Goal: Book appointment/travel/reservation

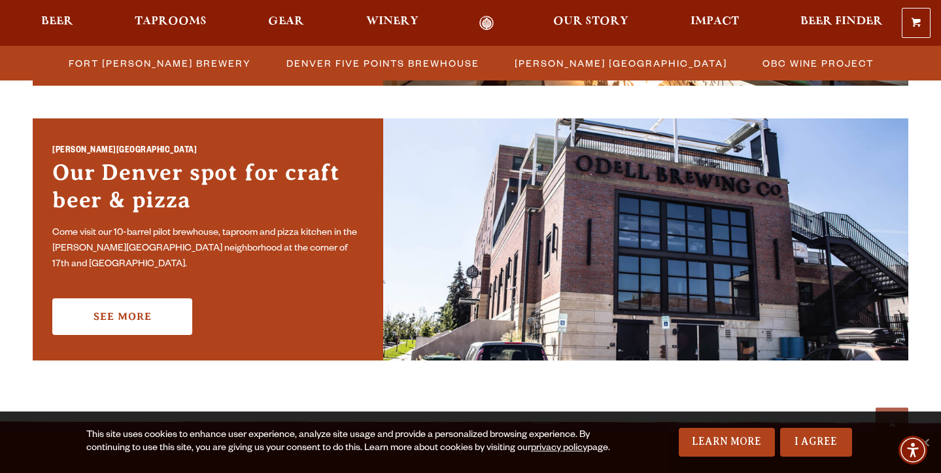
scroll to position [925, 0]
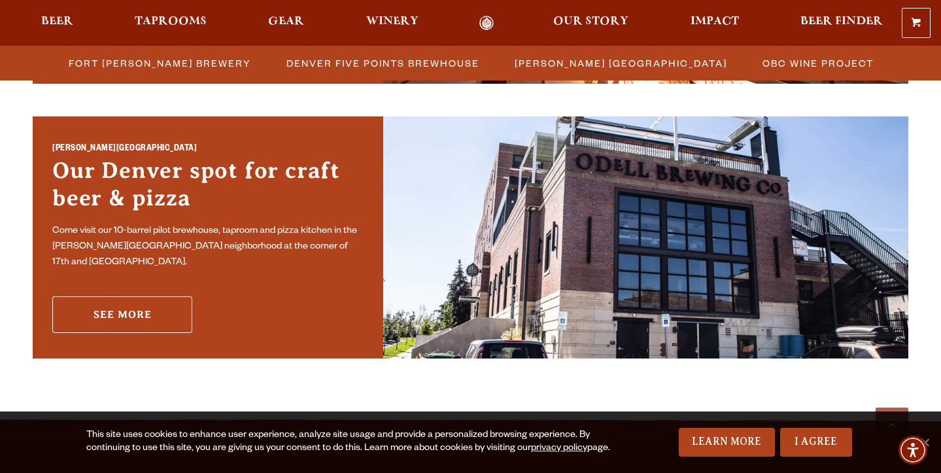
click at [129, 316] on link "See More" at bounding box center [122, 314] width 140 height 37
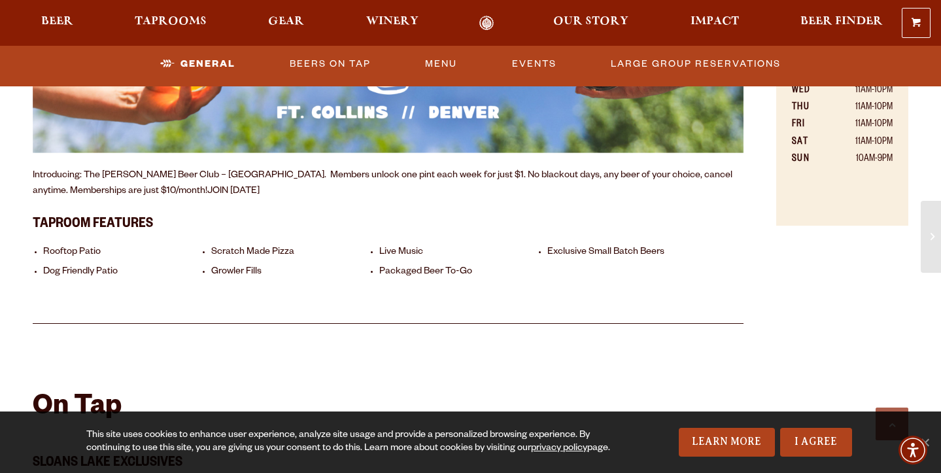
scroll to position [768, 0]
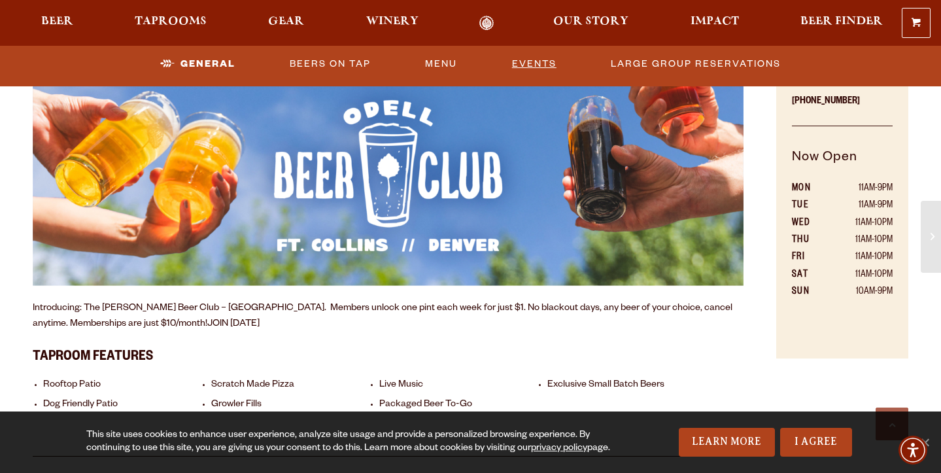
click at [513, 60] on link "Events" at bounding box center [534, 64] width 55 height 30
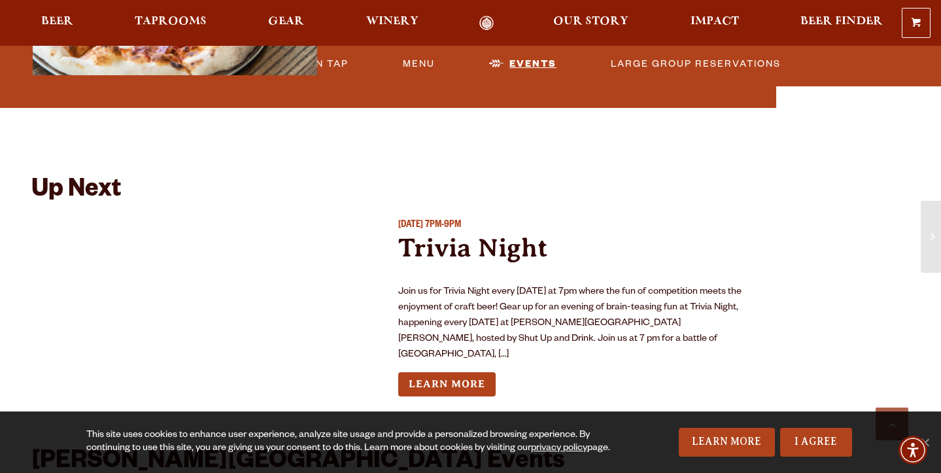
scroll to position [3075, 0]
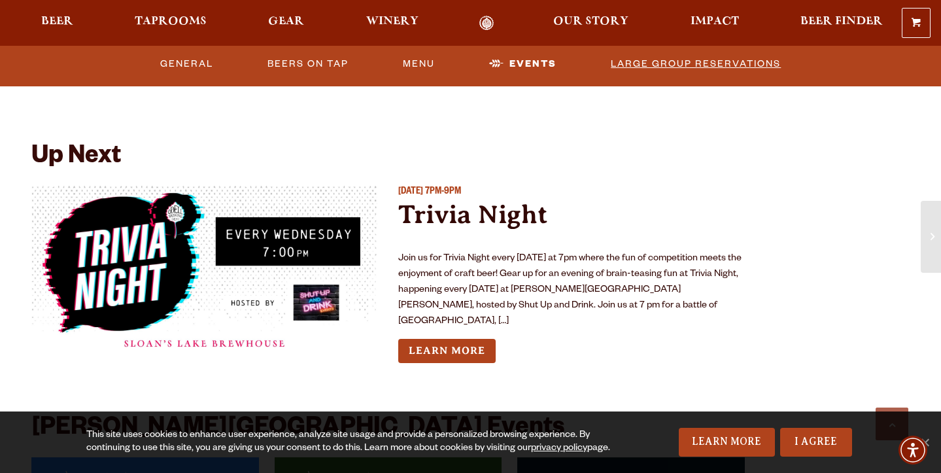
click at [707, 63] on link "Large Group Reservations" at bounding box center [696, 64] width 181 height 30
